Goal: Information Seeking & Learning: Check status

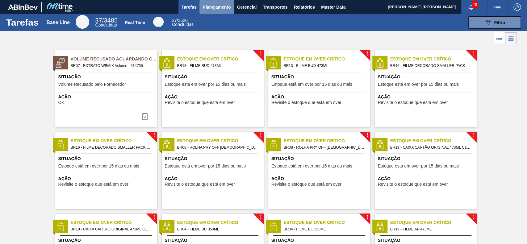
click at [211, 7] on span "Planejamento" at bounding box center [216, 6] width 28 height 7
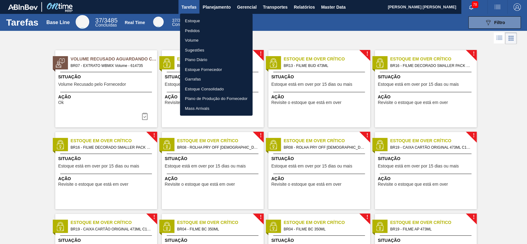
click at [209, 22] on li "Estoque" at bounding box center [216, 21] width 73 height 10
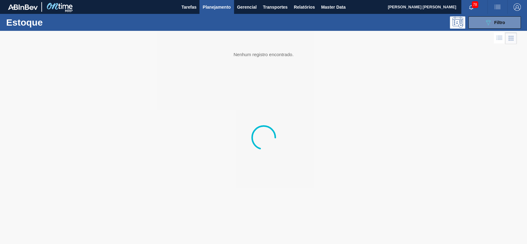
click at [484, 0] on body "Tarefas Planejamento Gerencial Transportes Relatórios Master Data GUSTAVO HENRI…" at bounding box center [263, 0] width 527 height 0
click at [484, 25] on icon "089F7B8B-B2A5-4AFE-B5C0-19BA573D28AC" at bounding box center [487, 22] width 7 height 7
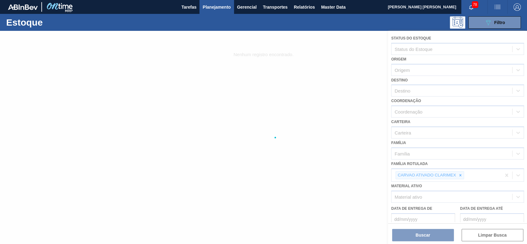
click at [458, 175] on div at bounding box center [263, 137] width 527 height 213
click at [460, 174] on icon at bounding box center [460, 175] width 2 height 2
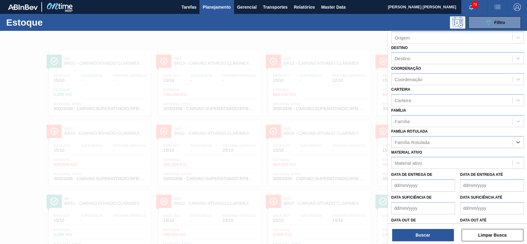
scroll to position [41, 0]
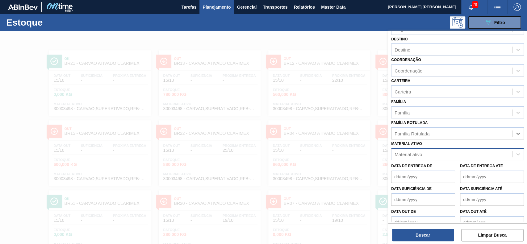
click at [422, 150] on div "Material ativo" at bounding box center [451, 154] width 121 height 9
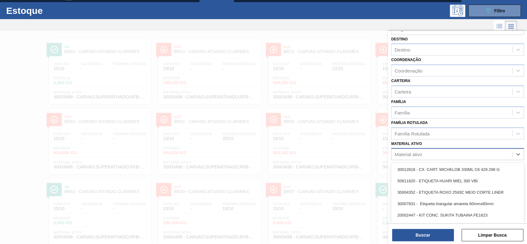
scroll to position [13, 0]
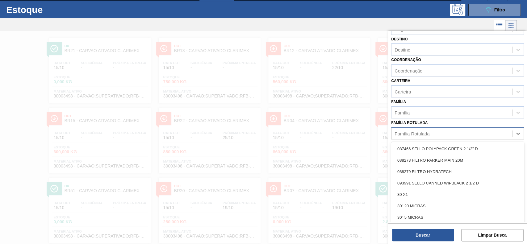
click at [425, 135] on div "Família Rotulada" at bounding box center [411, 133] width 35 height 5
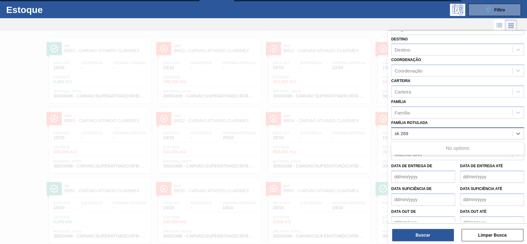
type Rotulada "sk 269"
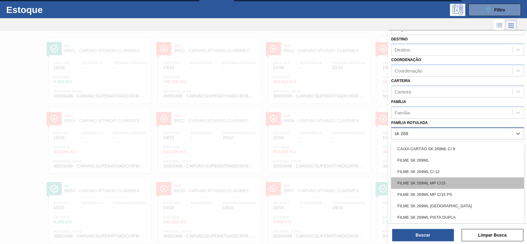
click at [436, 184] on div "FILME SK 269ML MP C/15" at bounding box center [457, 182] width 133 height 11
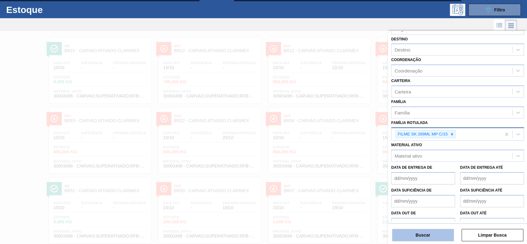
click at [434, 232] on button "Buscar" at bounding box center [423, 235] width 62 height 12
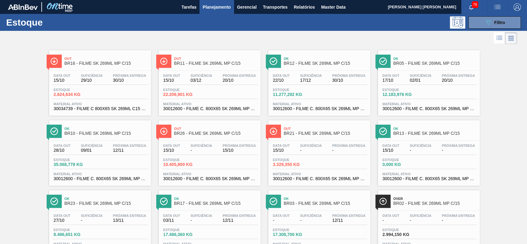
click at [221, 75] on div "Próxima Entrega 20/10" at bounding box center [239, 78] width 36 height 9
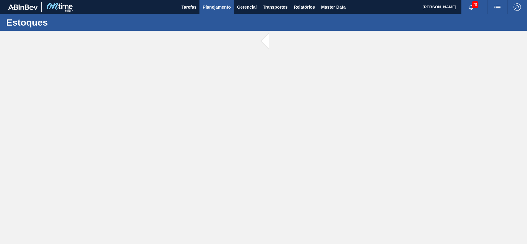
click at [218, 5] on span "Planejamento" at bounding box center [216, 6] width 28 height 7
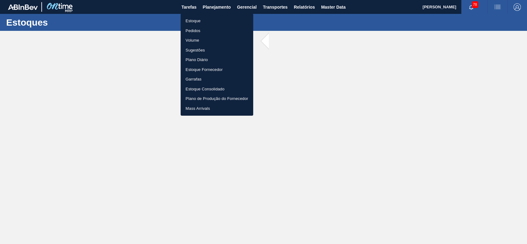
click at [215, 19] on li "Estoque" at bounding box center [217, 21] width 73 height 10
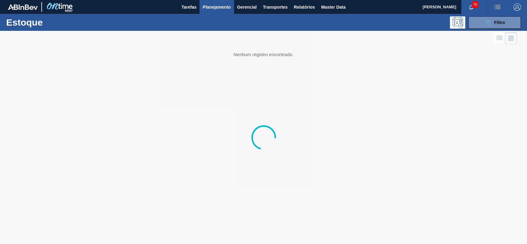
drag, startPoint x: 486, startPoint y: 21, endPoint x: 484, endPoint y: 28, distance: 8.0
click at [486, 21] on icon "089F7B8B-B2A5-4AFE-B5C0-19BA573D28AC" at bounding box center [487, 22] width 7 height 7
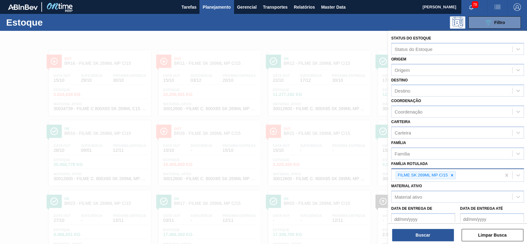
click at [453, 177] on div at bounding box center [451, 176] width 7 height 8
click at [454, 176] on div at bounding box center [451, 176] width 7 height 8
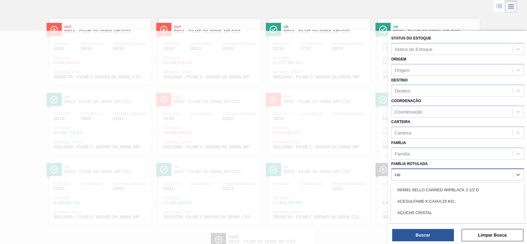
type Rotulada "carv"
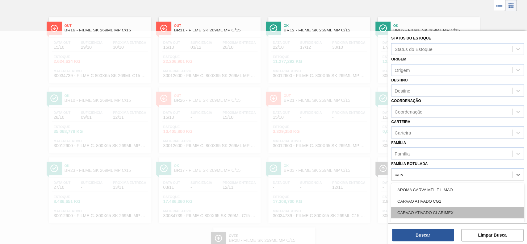
click at [439, 214] on div "CARVAO ATIVADO CLARIMEX" at bounding box center [457, 212] width 133 height 11
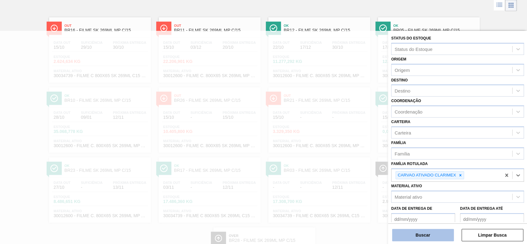
click at [428, 235] on button "Buscar" at bounding box center [423, 235] width 62 height 12
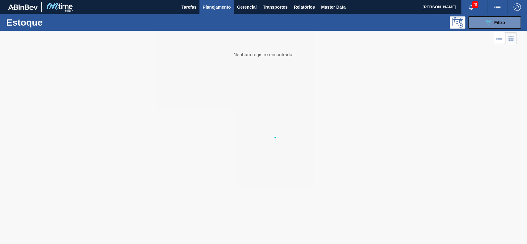
scroll to position [0, 0]
